Goal: Task Accomplishment & Management: Manage account settings

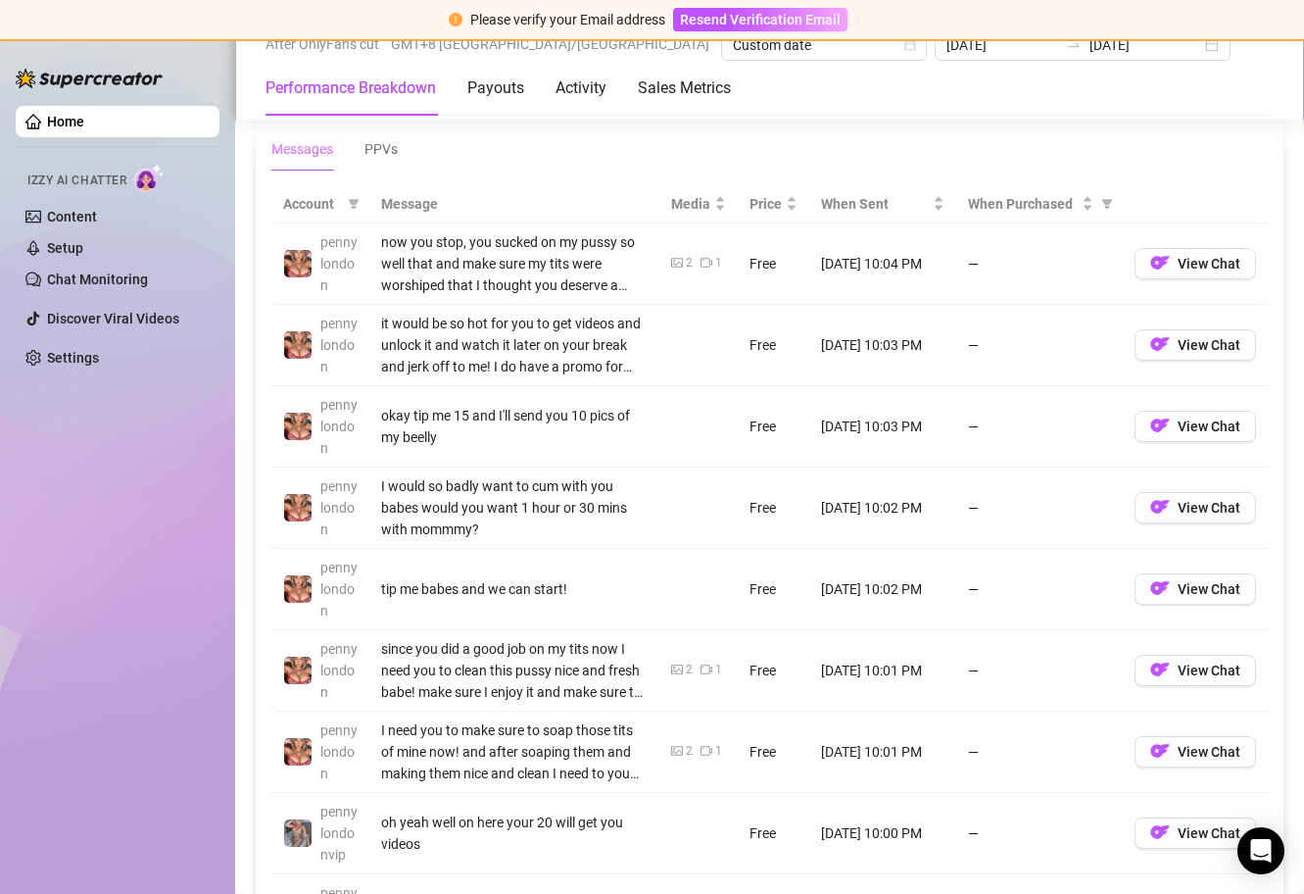
scroll to position [1832, 0]
click at [1081, 198] on div "When Purchased" at bounding box center [1039, 205] width 143 height 22
click at [1099, 201] on span "When Purchased" at bounding box center [1107, 204] width 20 height 29
click at [1044, 309] on span "Not purchased" at bounding box center [1042, 306] width 90 height 16
radio input "true"
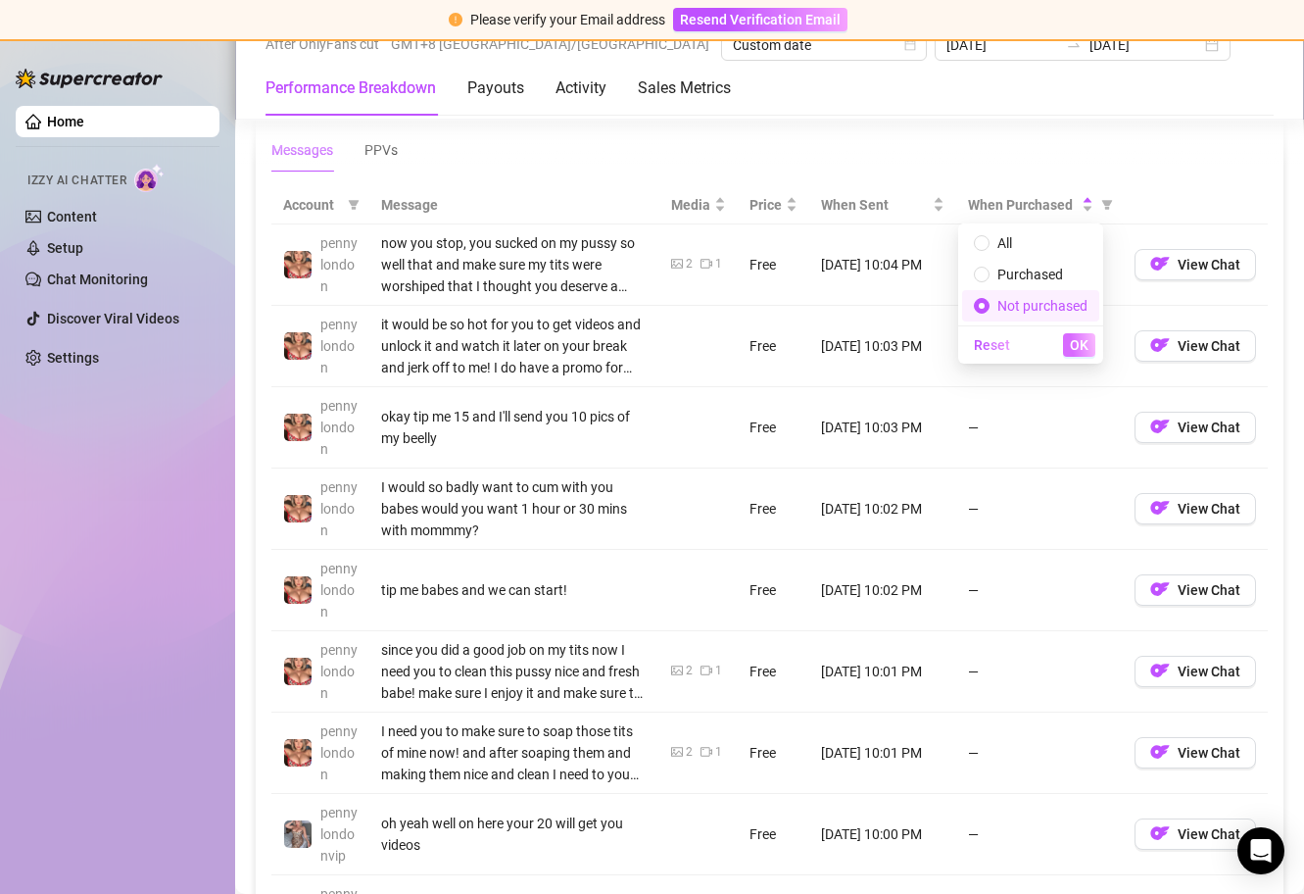
click at [1085, 341] on span "OK" at bounding box center [1079, 345] width 19 height 16
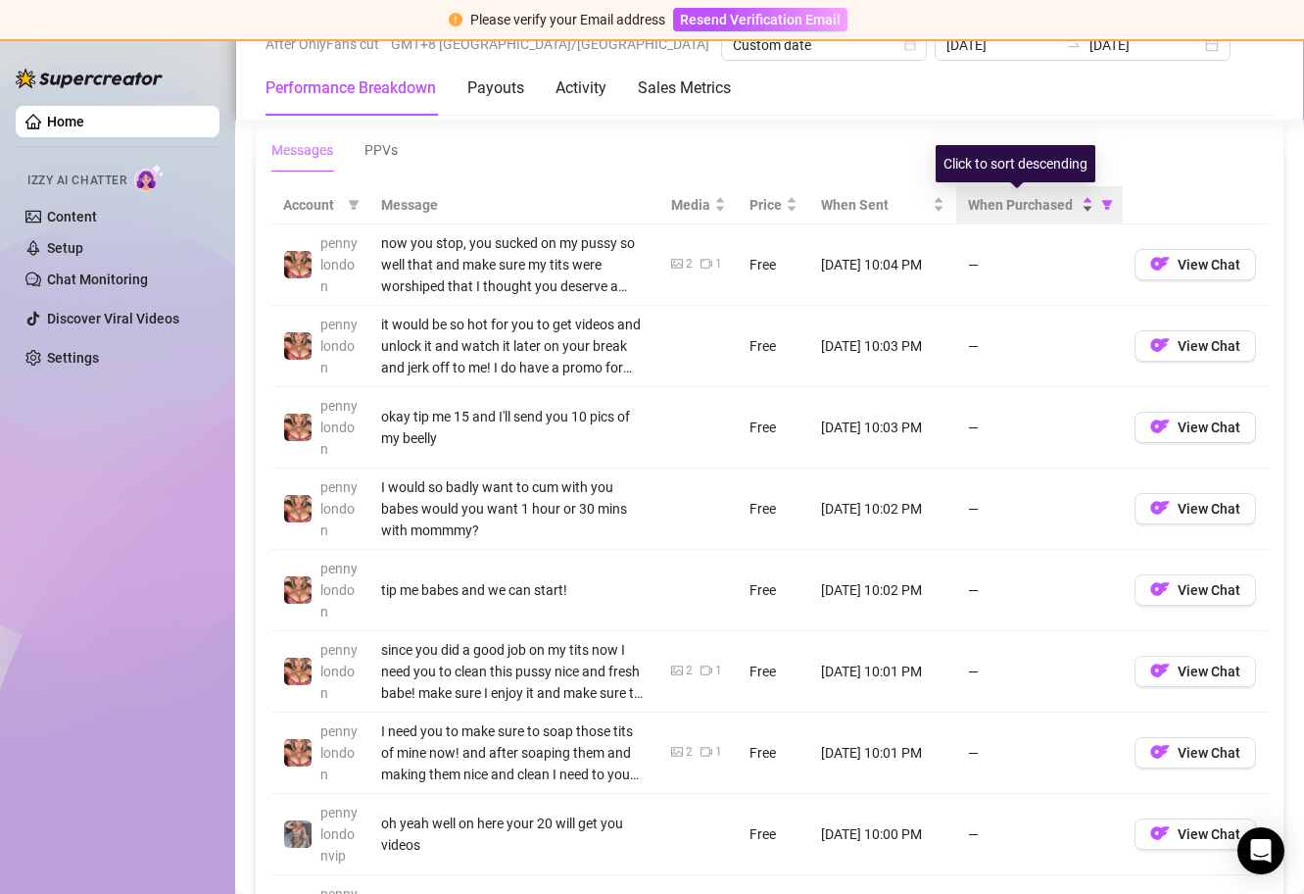
click at [1073, 210] on div "When Purchased" at bounding box center [1030, 205] width 125 height 22
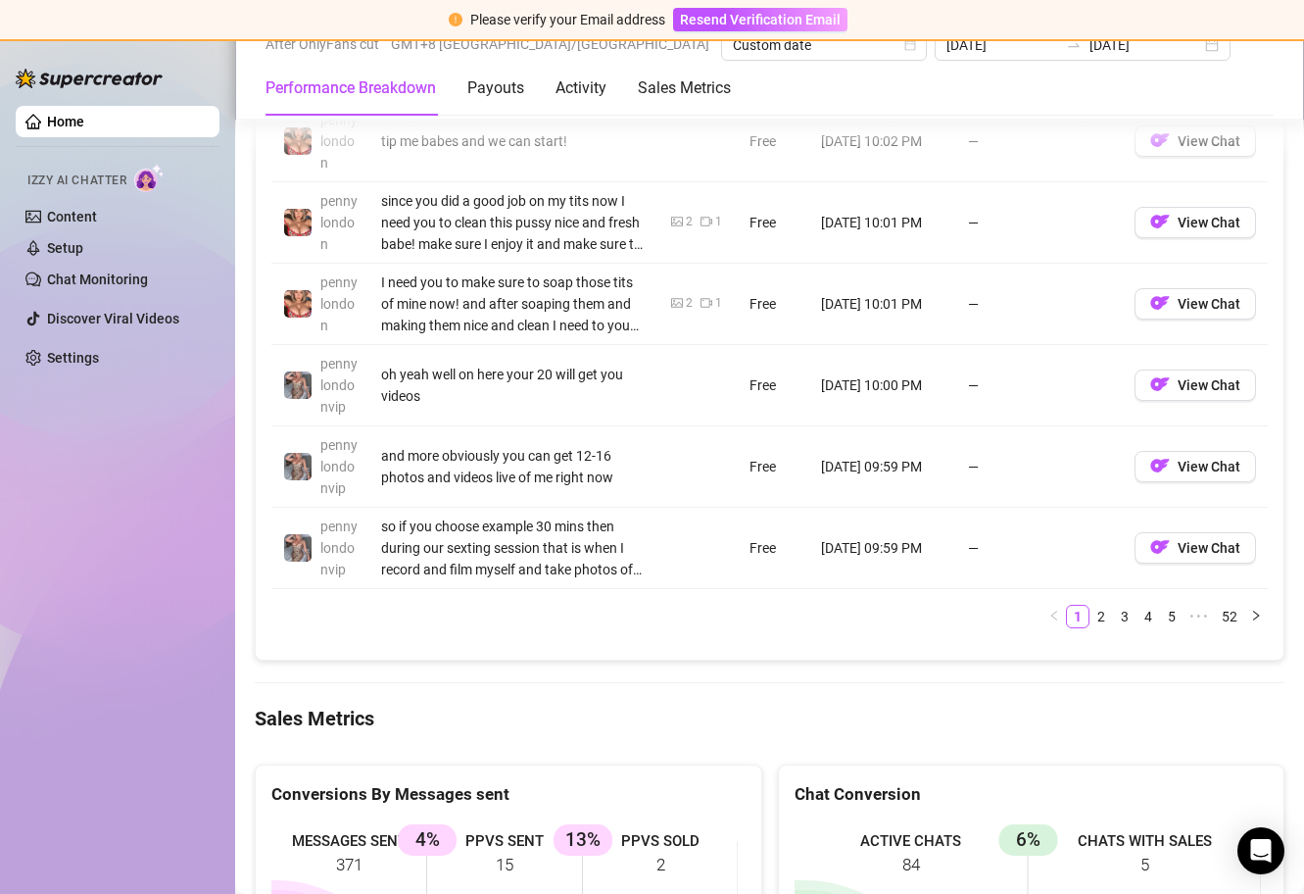
scroll to position [2346, 0]
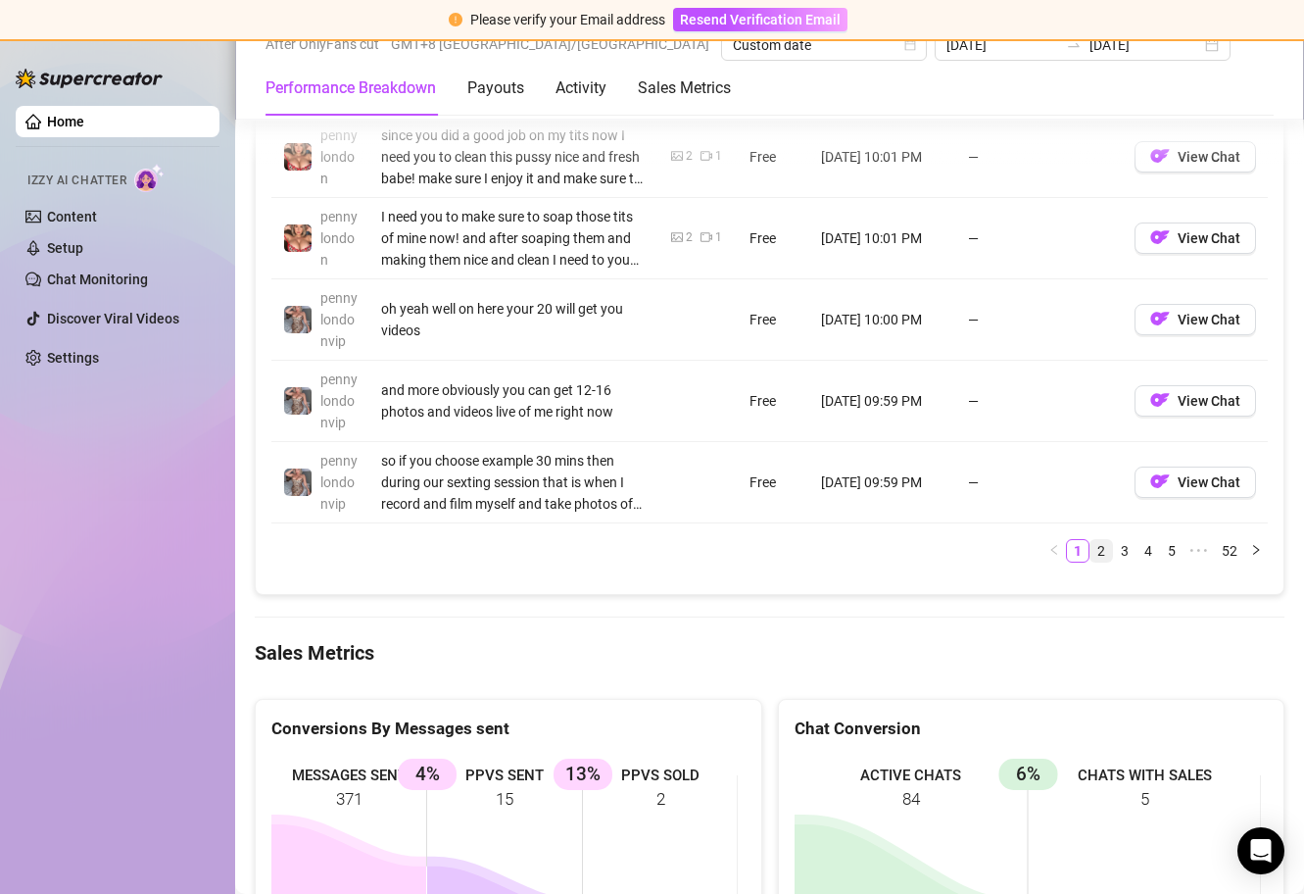
click at [1090, 556] on link "2" at bounding box center [1101, 551] width 22 height 22
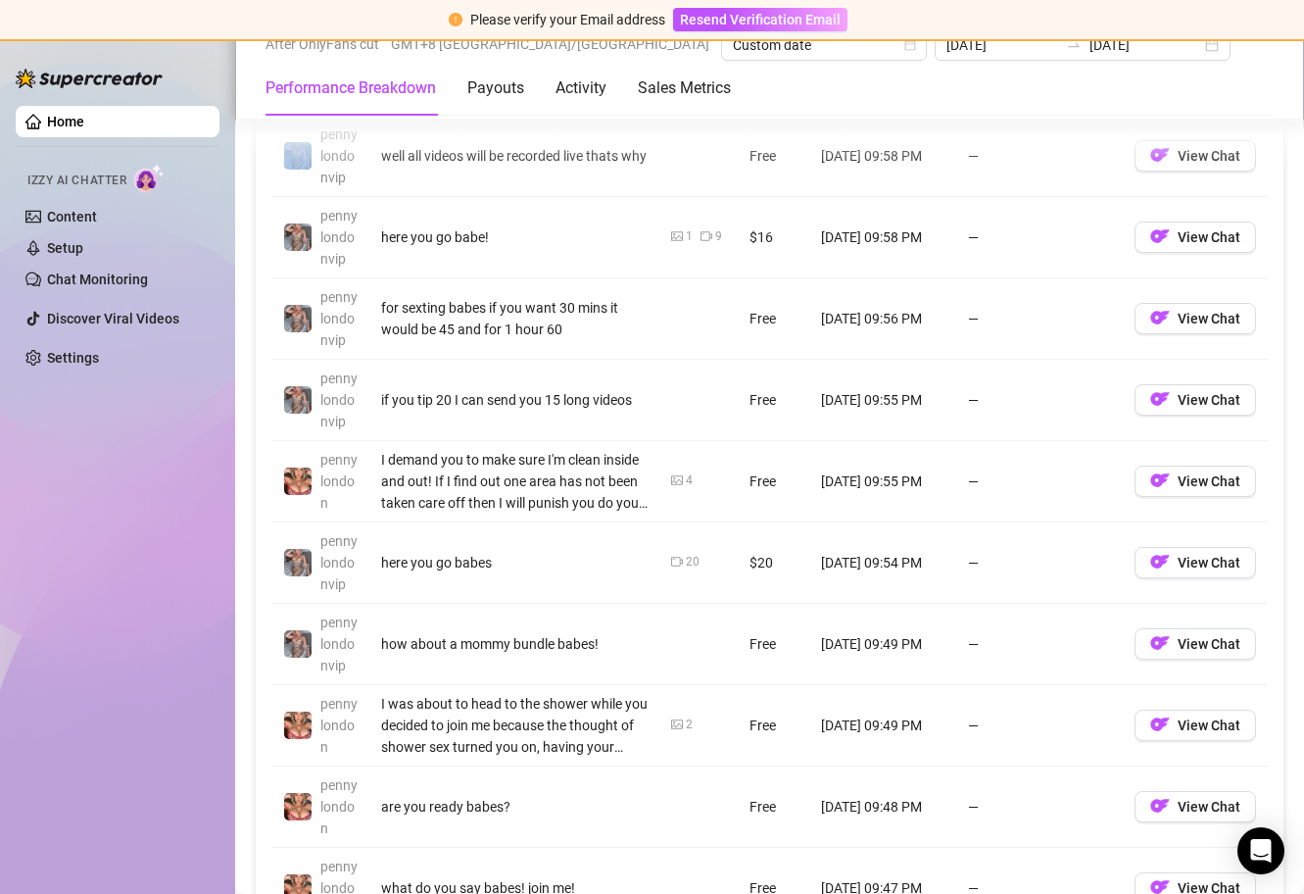
scroll to position [1933, 0]
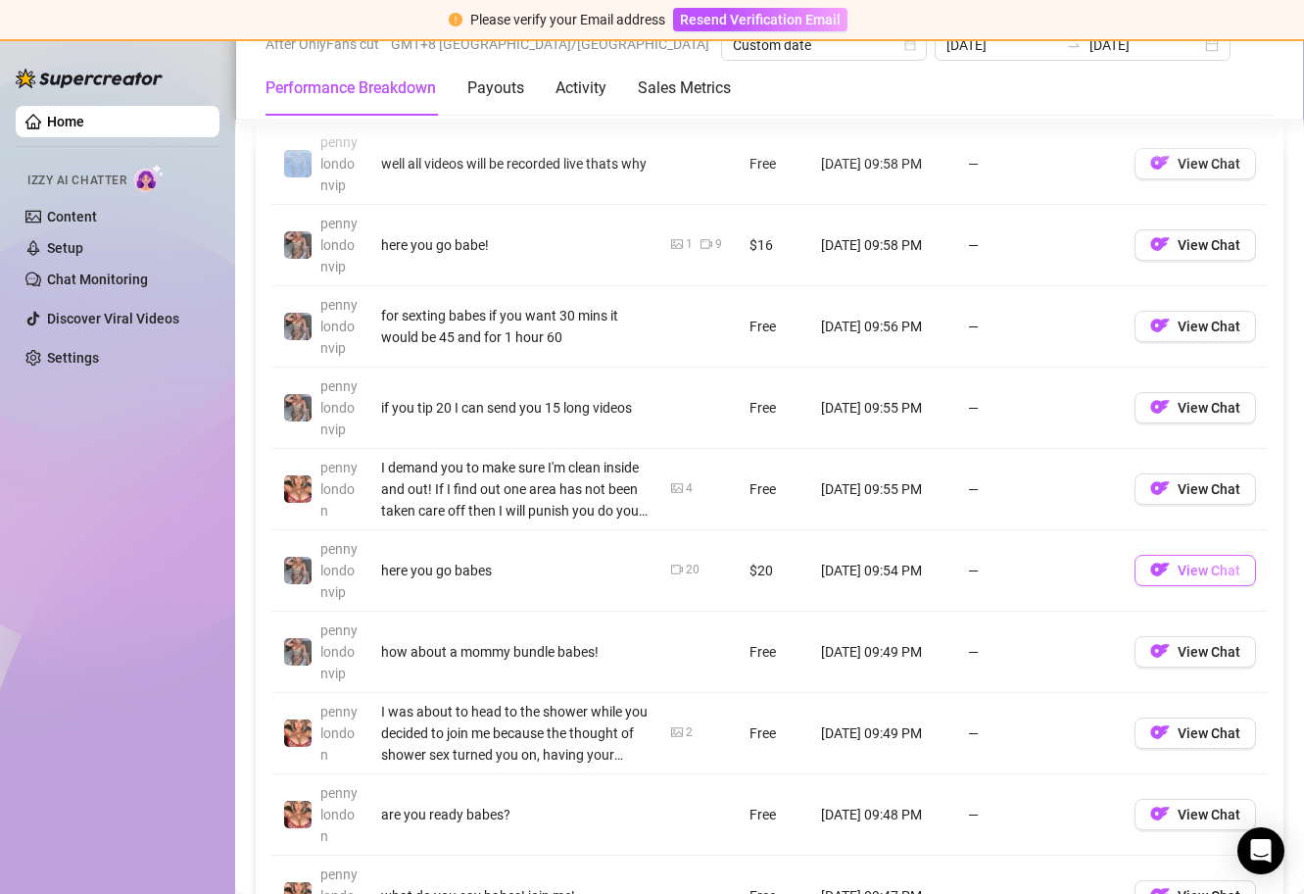
click at [1183, 569] on span "View Chat" at bounding box center [1209, 570] width 63 height 16
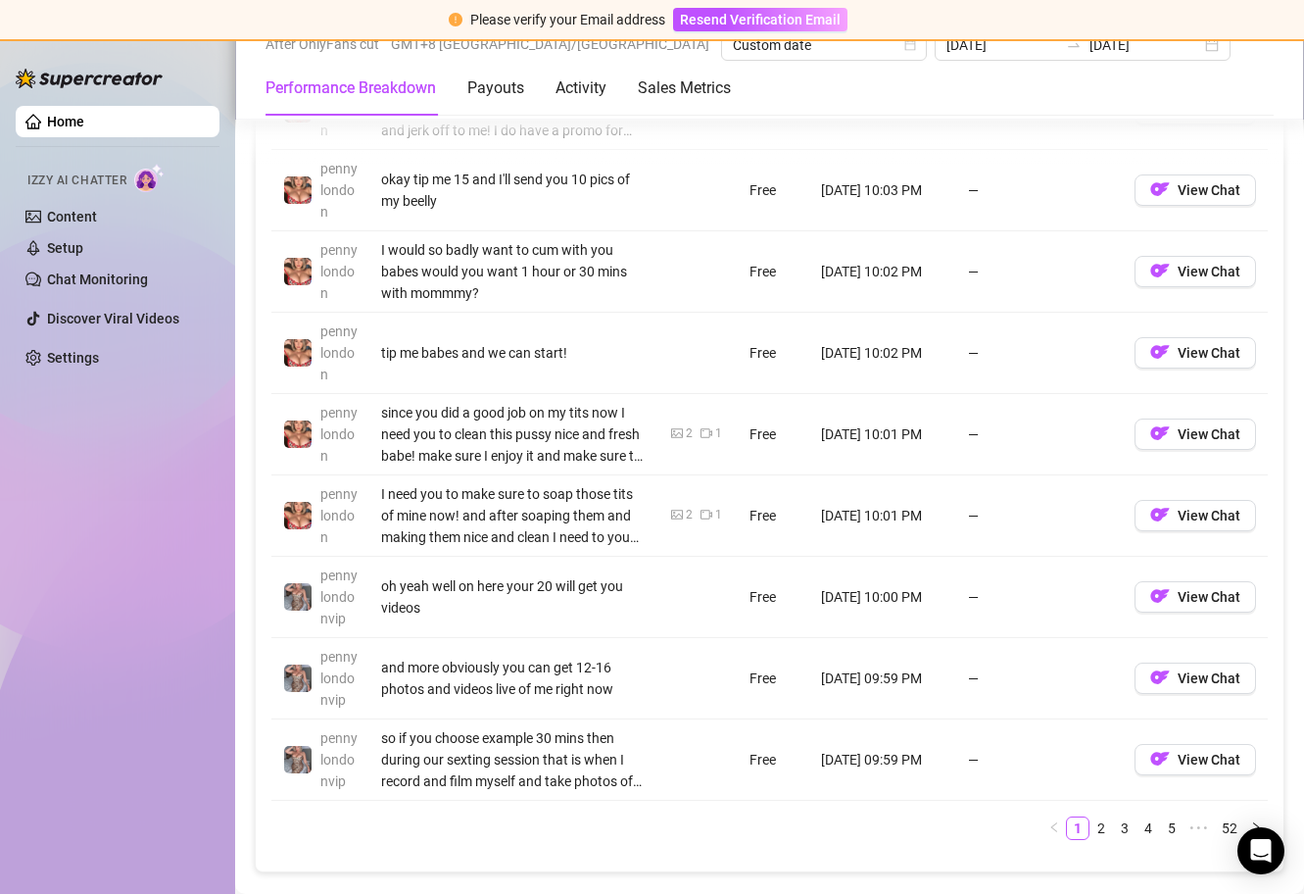
scroll to position [2474, 0]
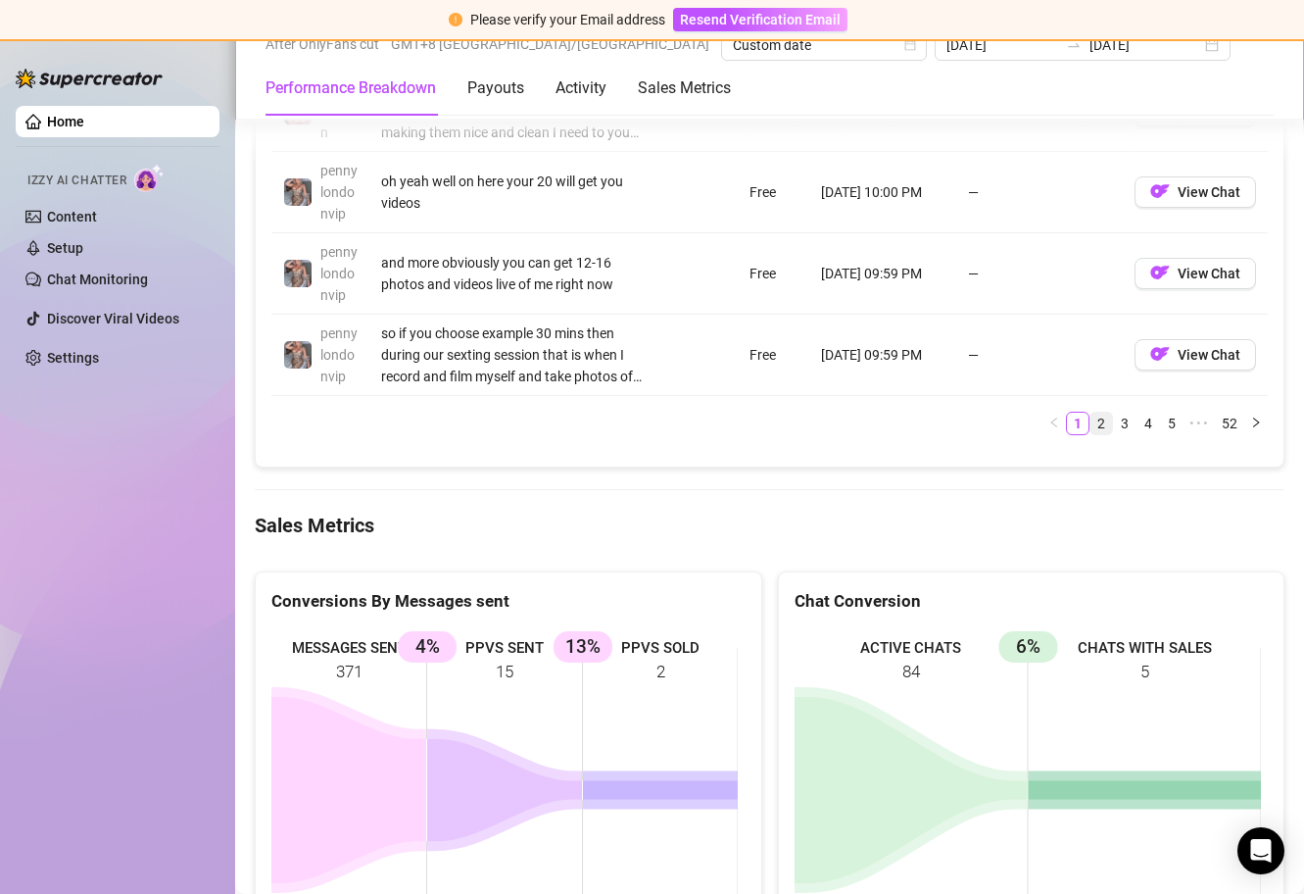
click at [1090, 427] on link "2" at bounding box center [1101, 423] width 22 height 22
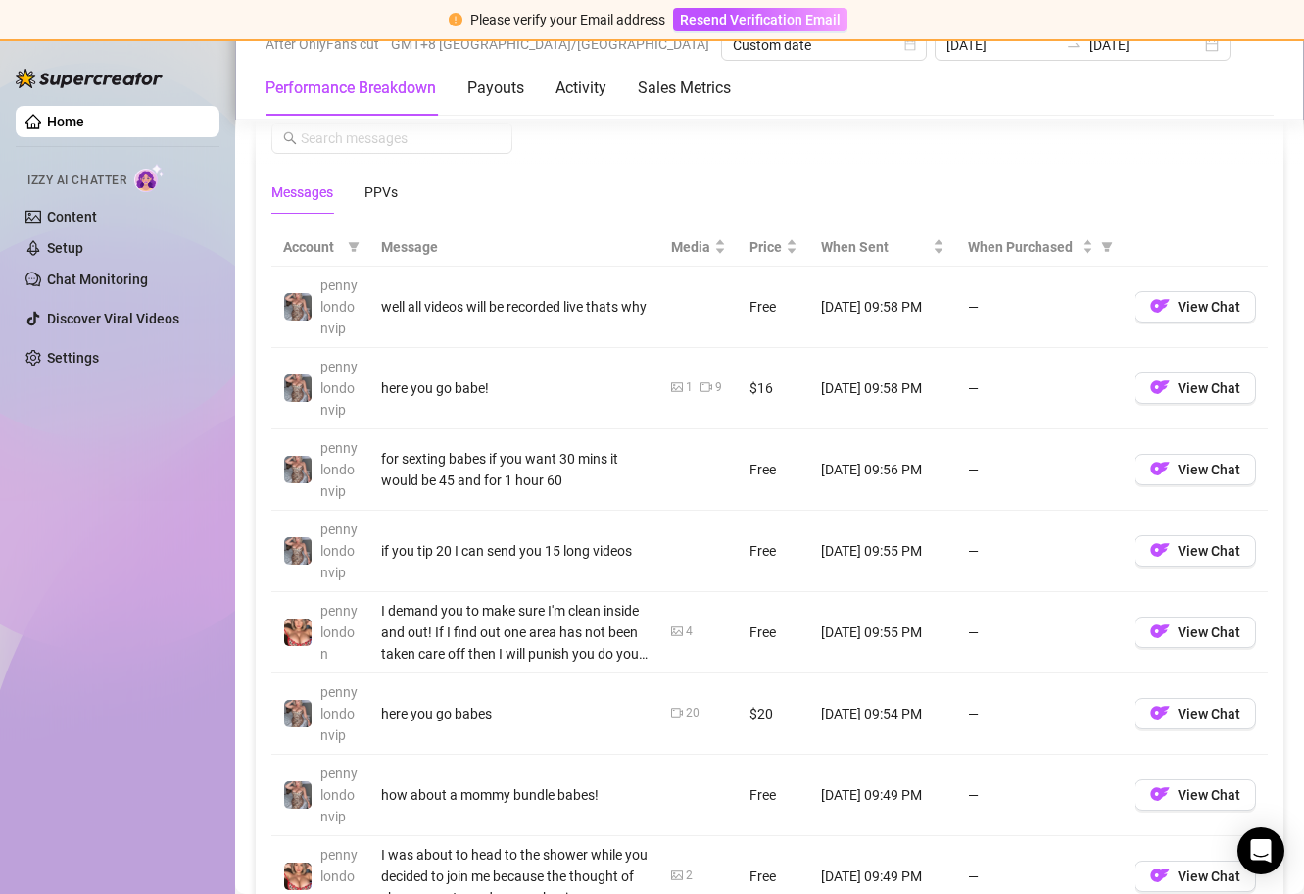
scroll to position [1777, 0]
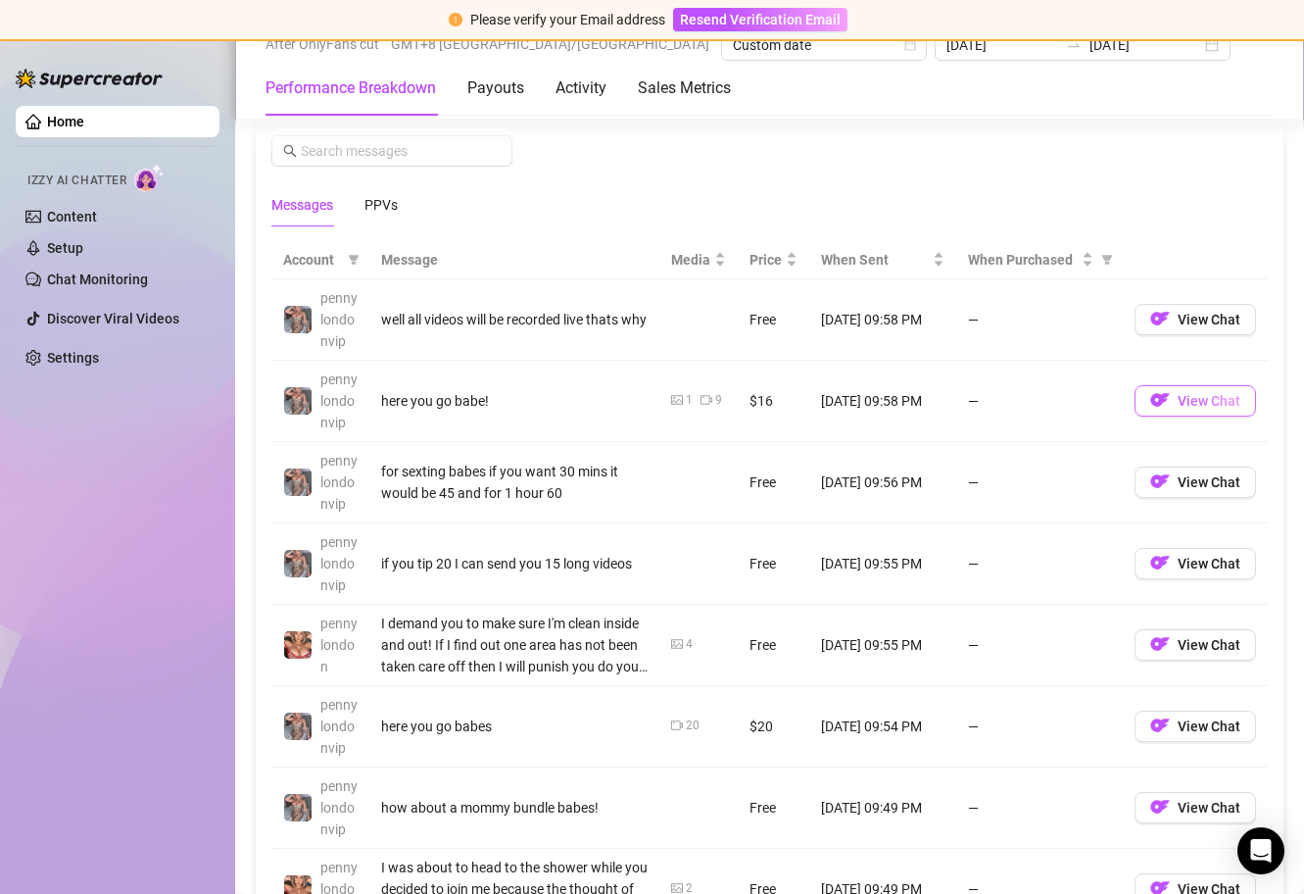
click at [1178, 395] on span "View Chat" at bounding box center [1209, 401] width 63 height 16
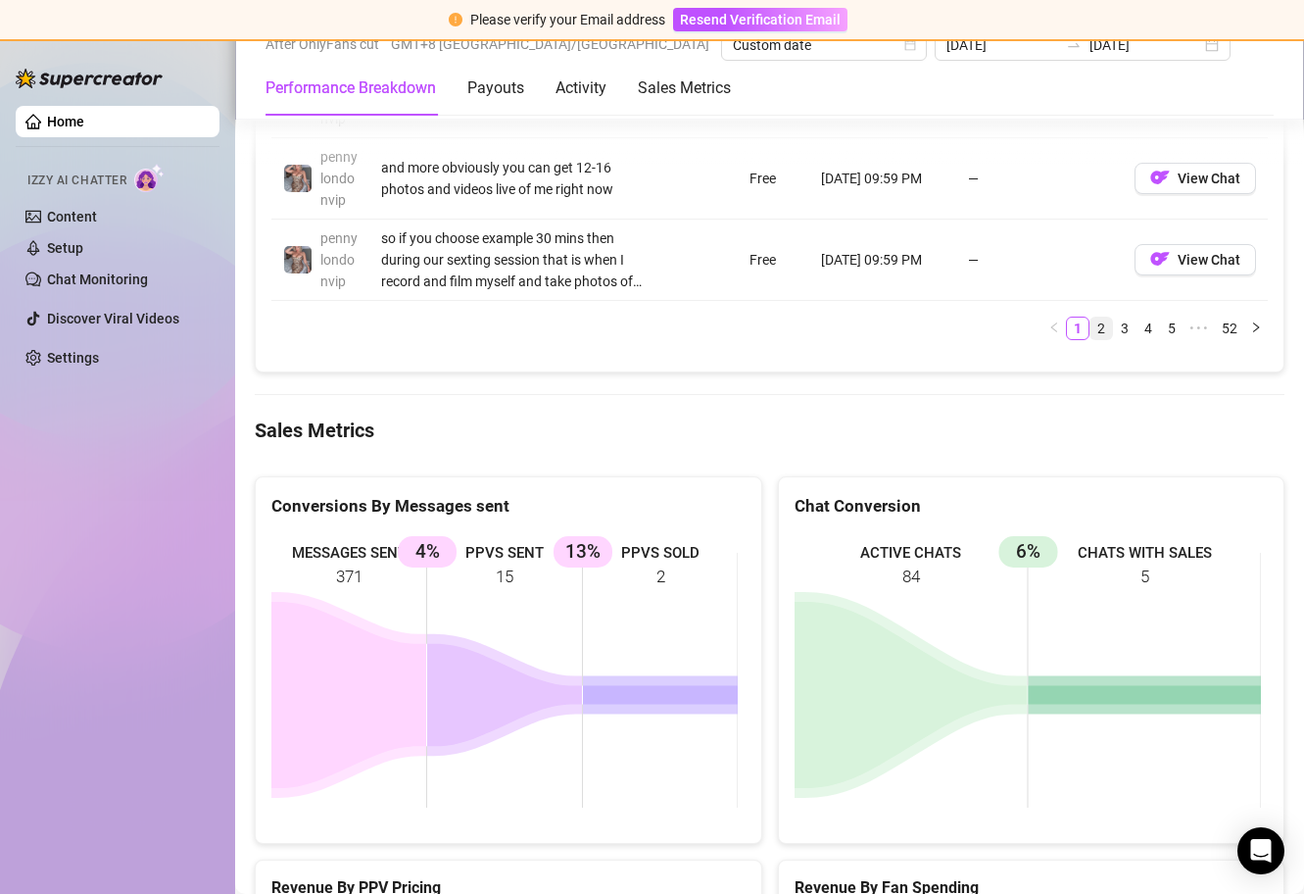
click at [1090, 333] on link "2" at bounding box center [1101, 328] width 22 height 22
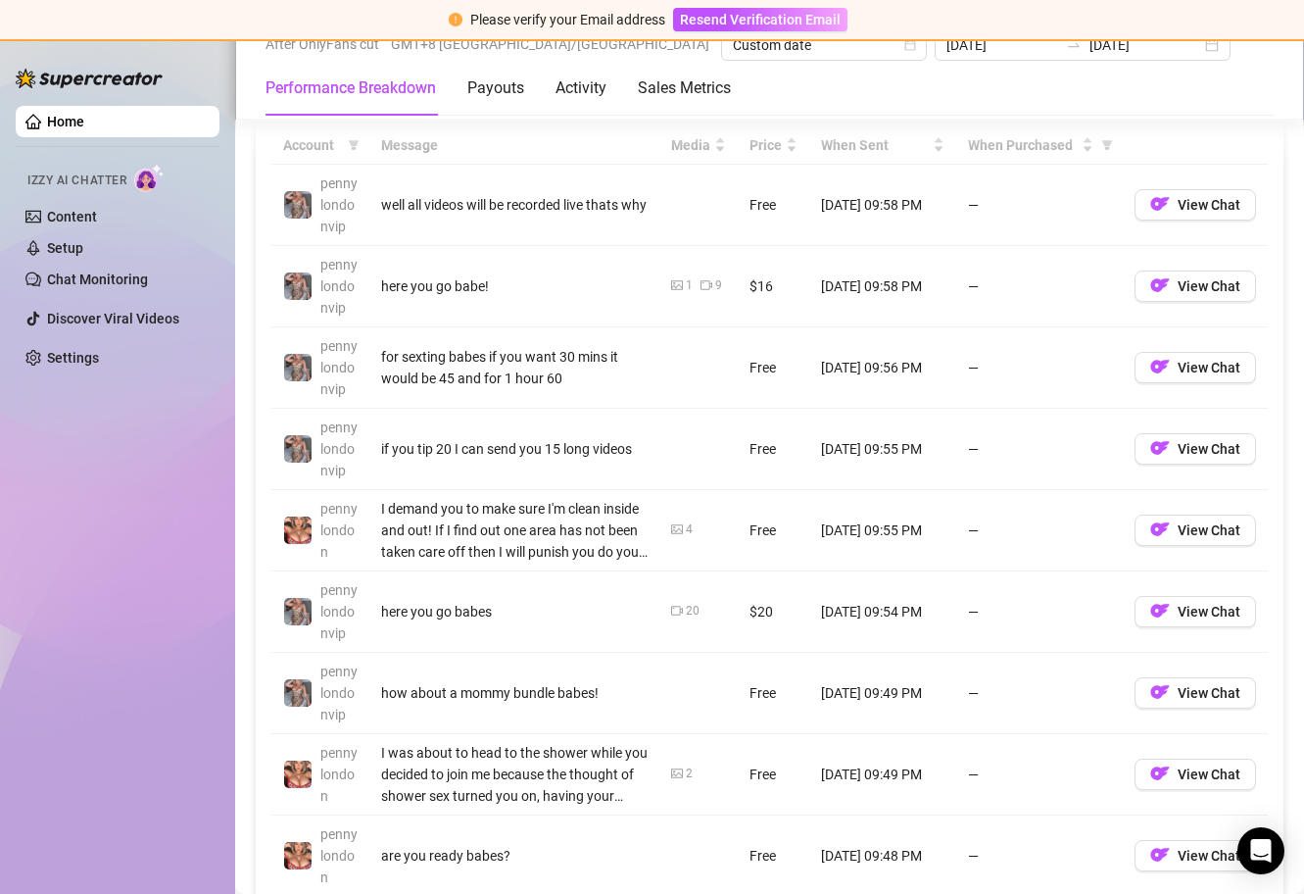
scroll to position [1865, 0]
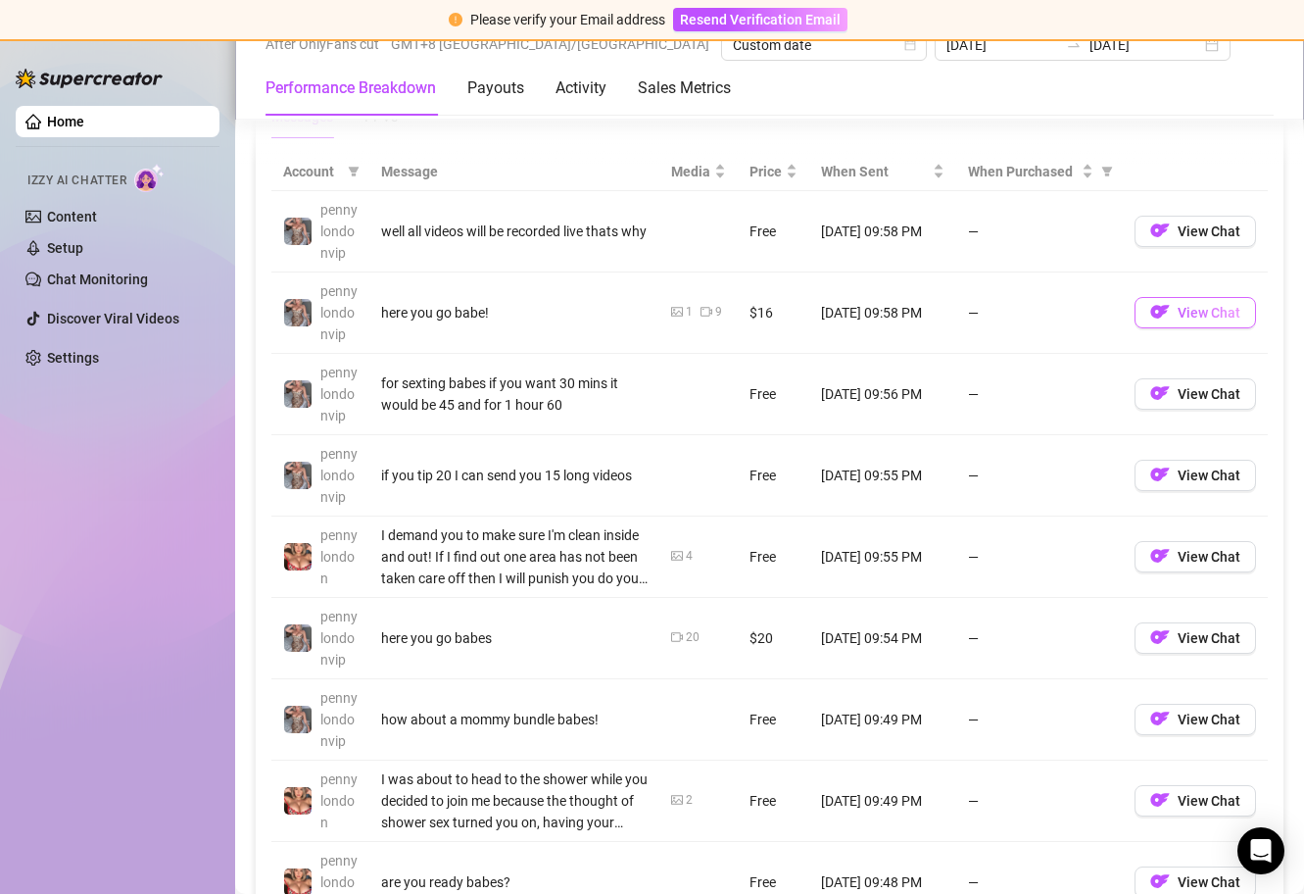
click at [1178, 305] on span "View Chat" at bounding box center [1209, 313] width 63 height 16
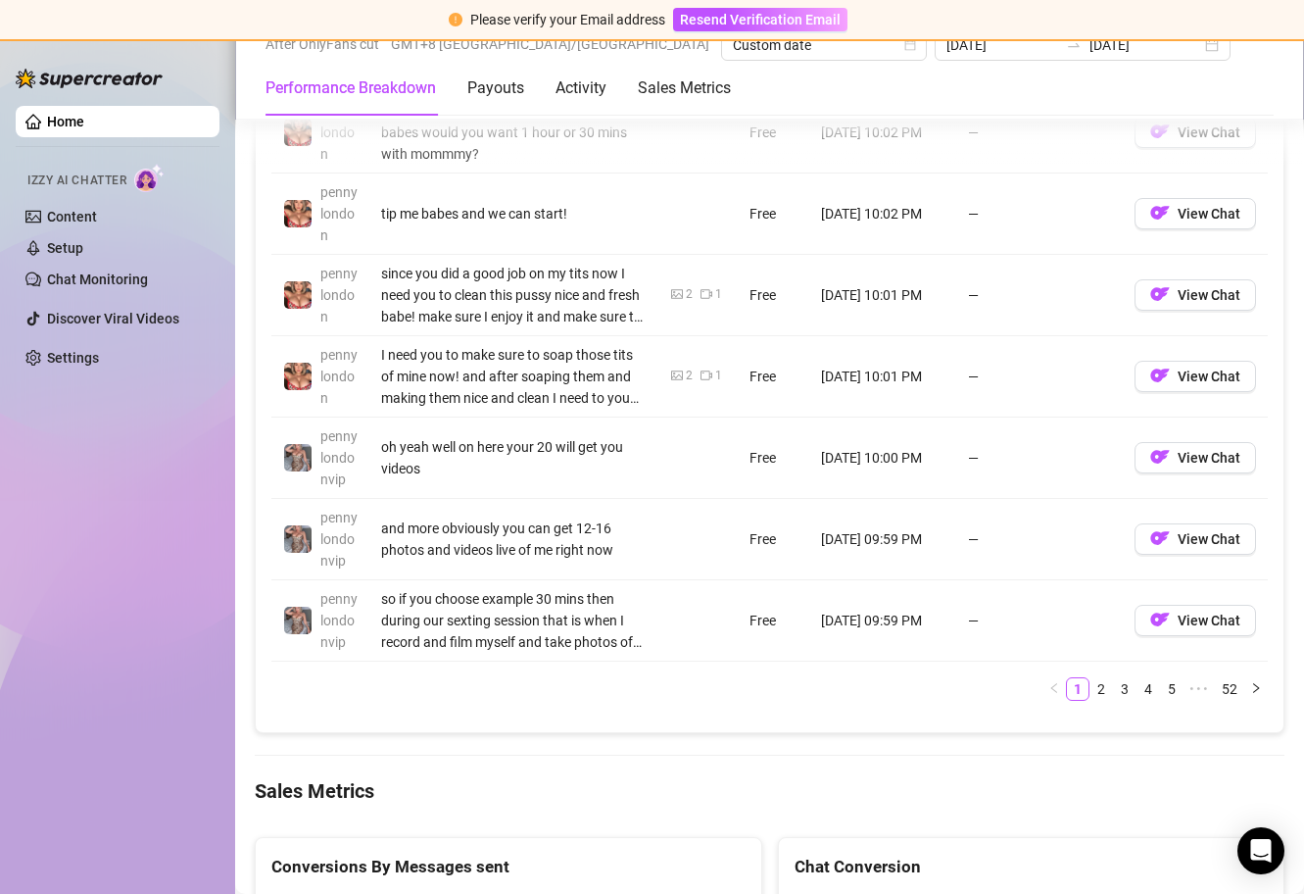
scroll to position [2247, 0]
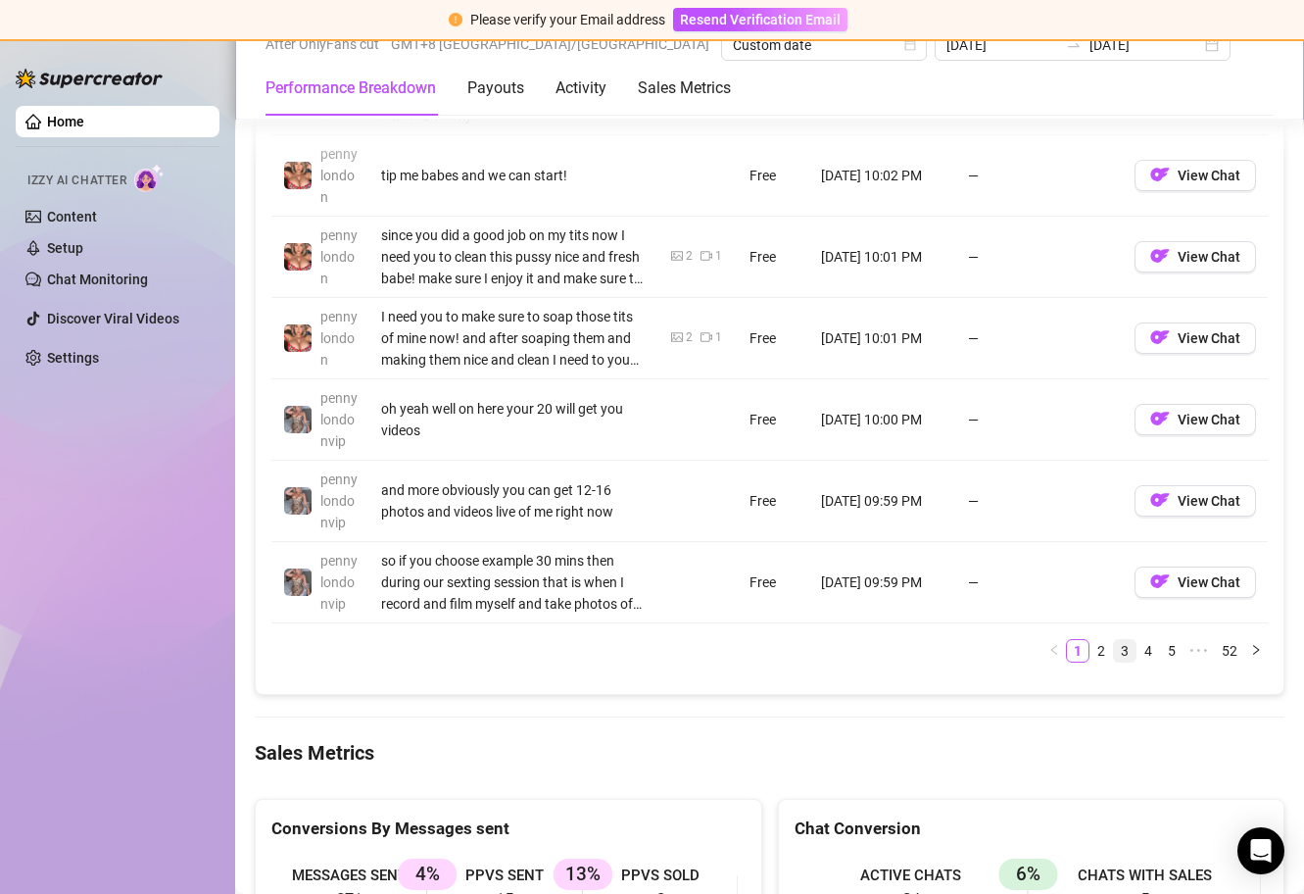
click at [1114, 650] on link "3" at bounding box center [1125, 651] width 22 height 22
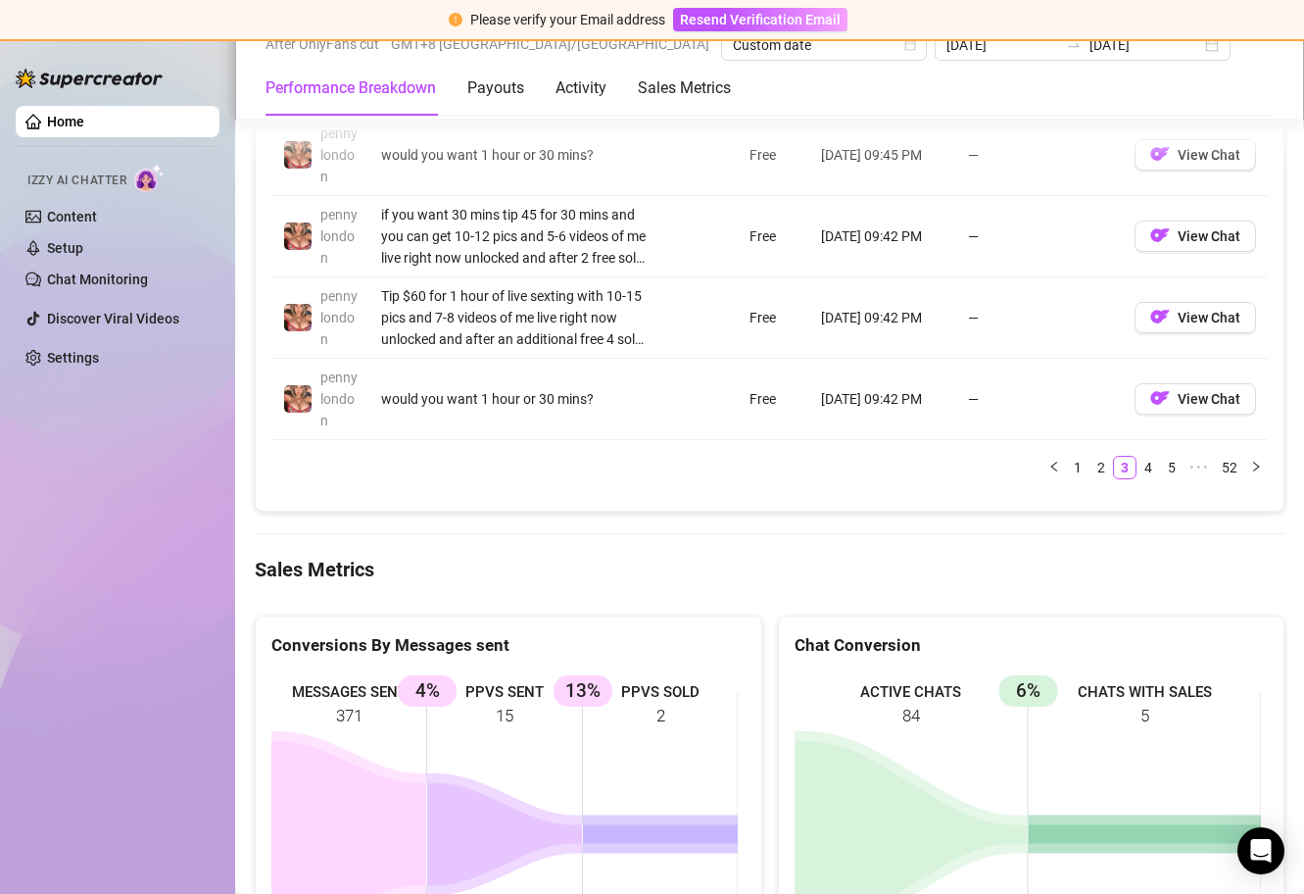
scroll to position [2214, 0]
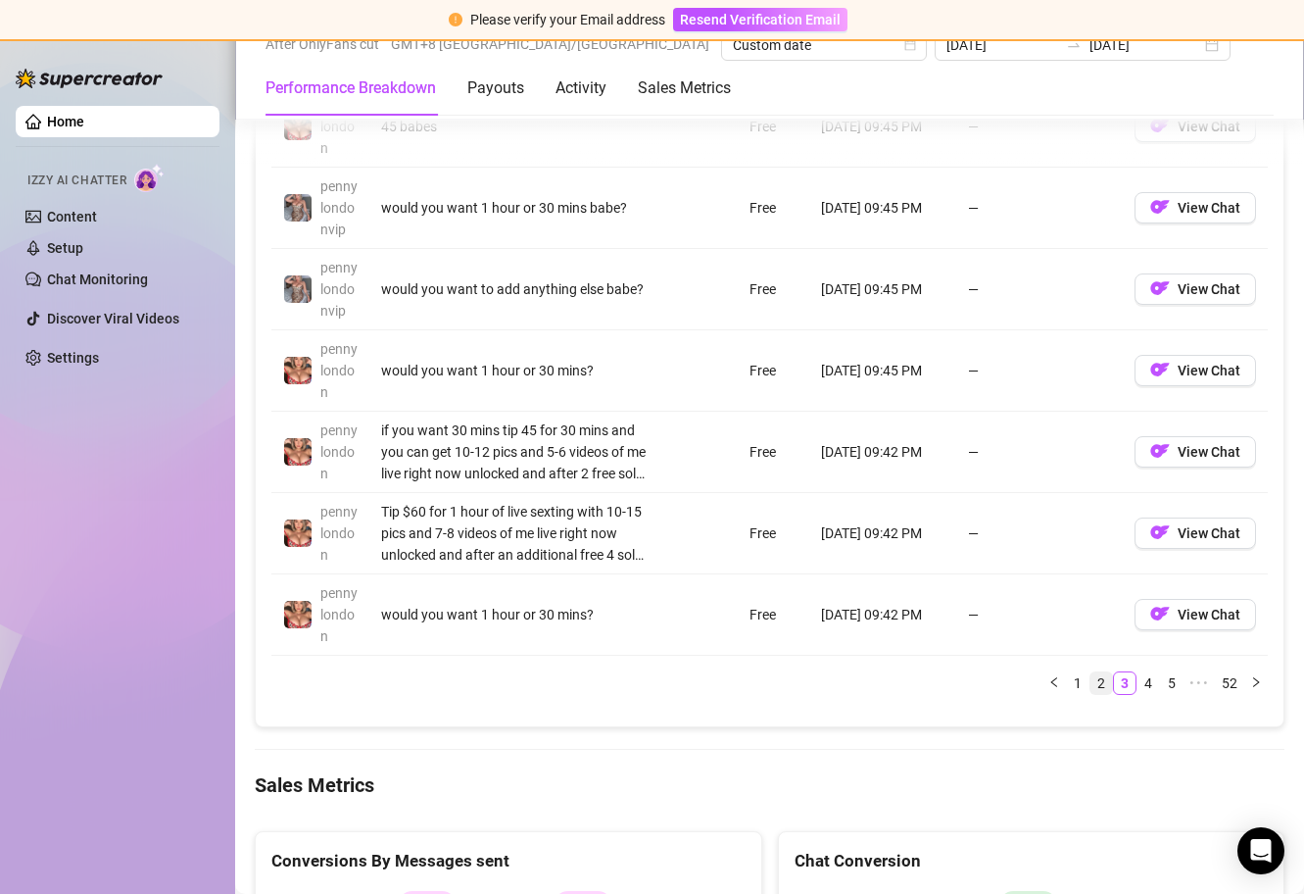
click at [1092, 683] on link "2" at bounding box center [1101, 683] width 22 height 22
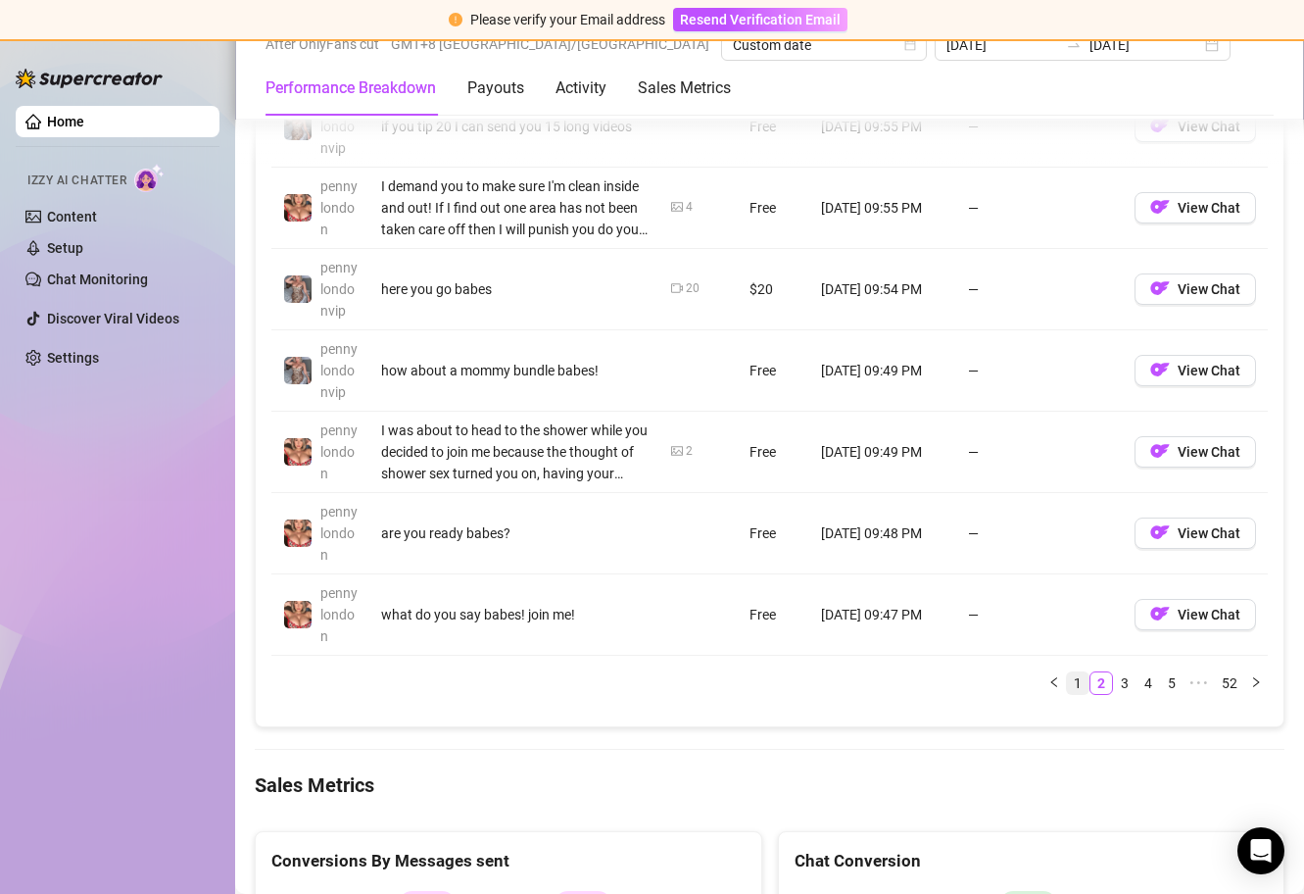
click at [1067, 681] on link "1" at bounding box center [1078, 683] width 22 height 22
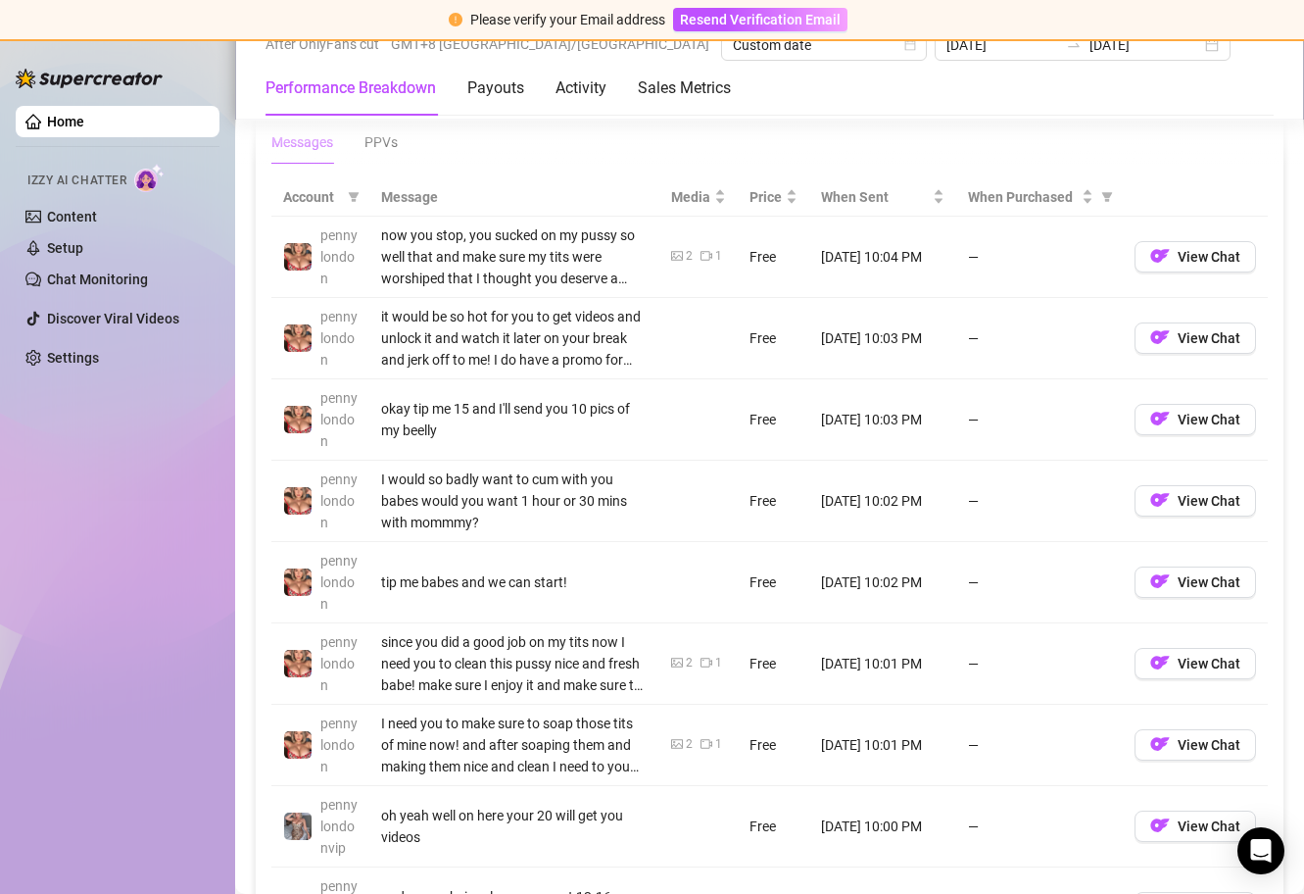
scroll to position [1453, 0]
